Goal: Information Seeking & Learning: Learn about a topic

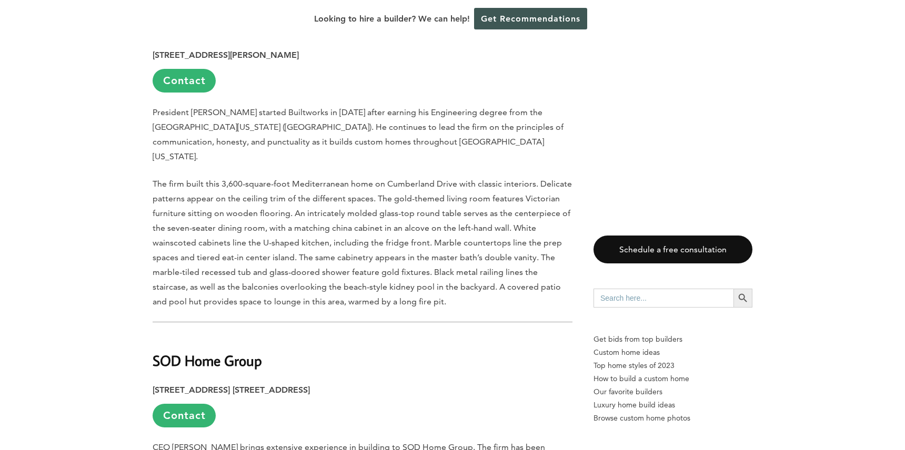
scroll to position [1262, 0]
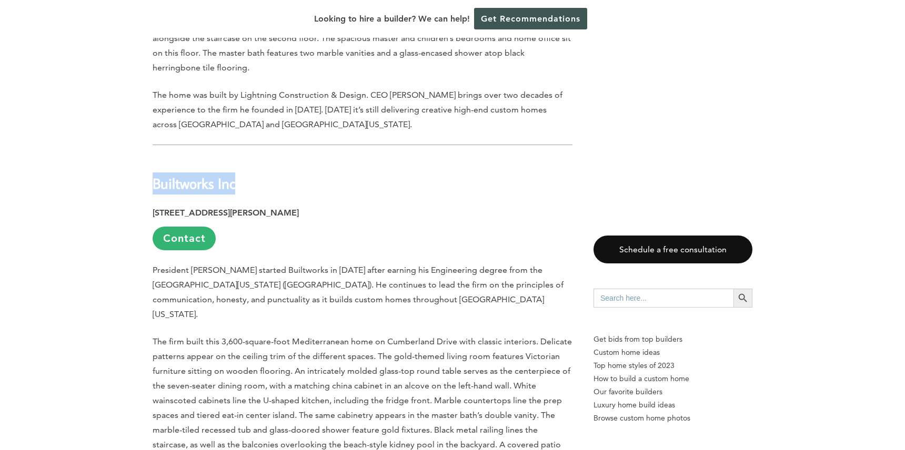
drag, startPoint x: 153, startPoint y: 139, endPoint x: 247, endPoint y: 142, distance: 94.7
click at [247, 158] on h2 "Builtworks Inc" at bounding box center [363, 176] width 420 height 36
copy strong "Builtworks Inc"
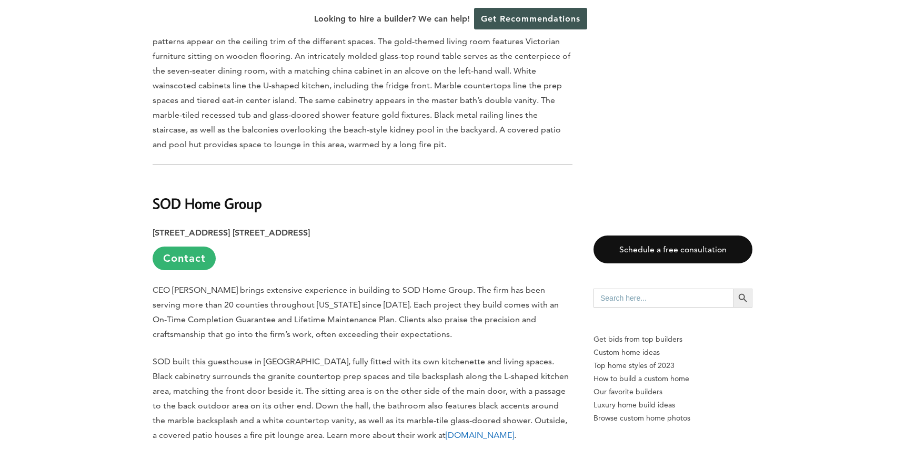
scroll to position [1578, 0]
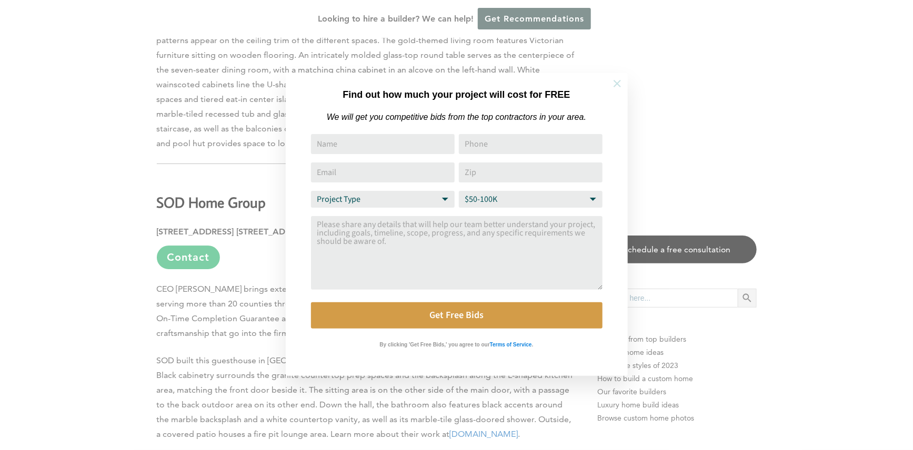
click at [614, 84] on icon at bounding box center [617, 84] width 12 height 12
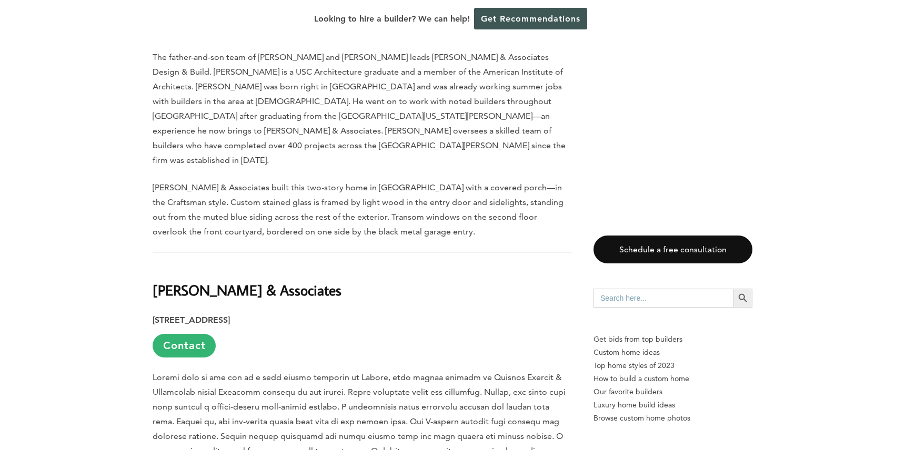
scroll to position [2104, 0]
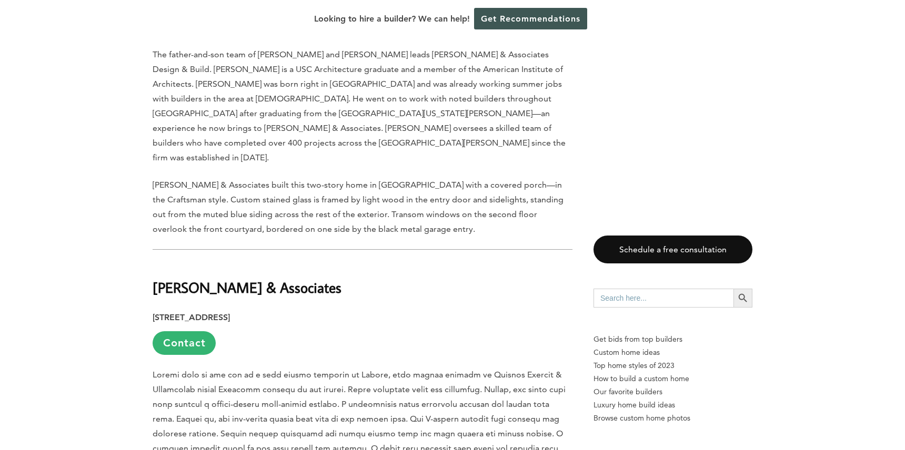
drag, startPoint x: 328, startPoint y: 200, endPoint x: 145, endPoint y: 200, distance: 183.6
copy strong "[PERSON_NAME] & Associates"
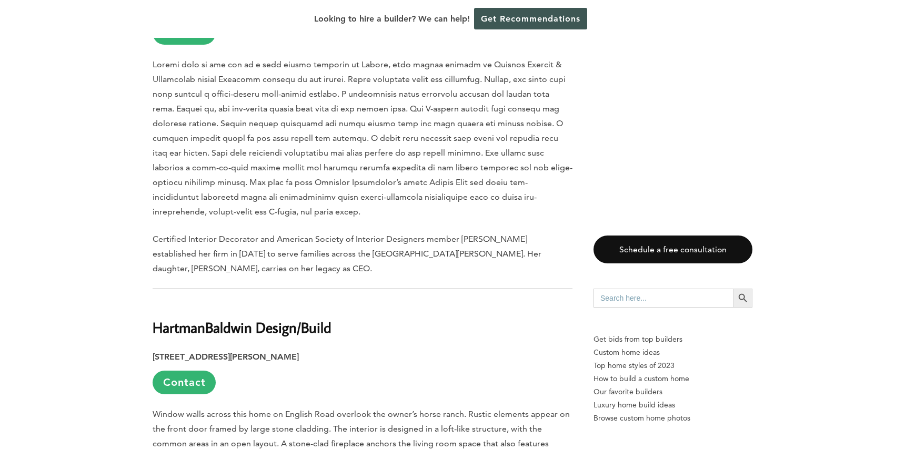
scroll to position [2420, 0]
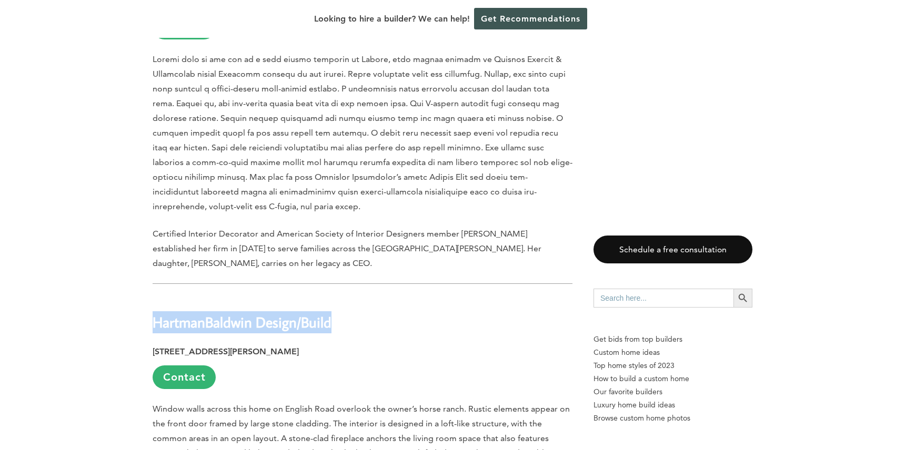
drag, startPoint x: 155, startPoint y: 233, endPoint x: 347, endPoint y: 236, distance: 192.0
click at [347, 297] on h2 "HartmanBaldwin Design/Build" at bounding box center [363, 315] width 420 height 36
copy strong "HartmanBaldwin Design/Build"
